Goal: Navigation & Orientation: Find specific page/section

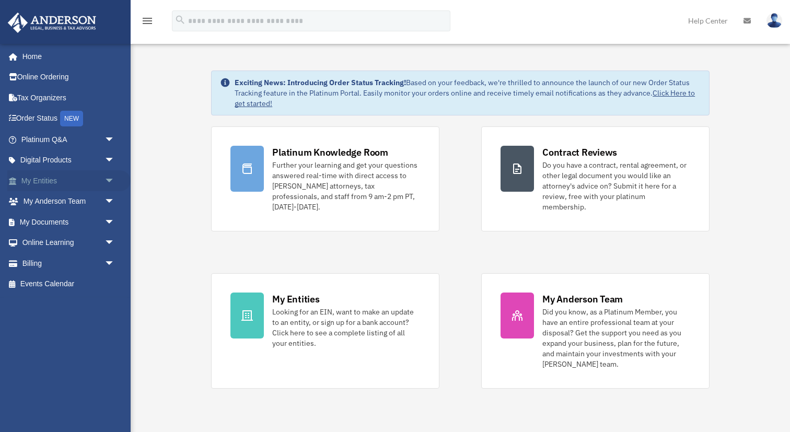
click at [79, 181] on link "My Entities arrow_drop_down" at bounding box center [68, 180] width 123 height 21
click at [109, 182] on span "arrow_drop_down" at bounding box center [114, 180] width 21 height 21
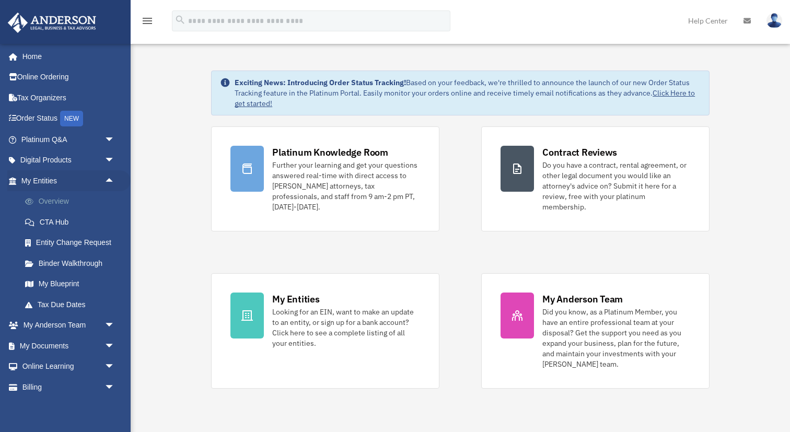
click at [55, 200] on link "Overview" at bounding box center [73, 201] width 116 height 21
click at [52, 200] on link "Overview" at bounding box center [73, 201] width 116 height 21
